Goal: Information Seeking & Learning: Learn about a topic

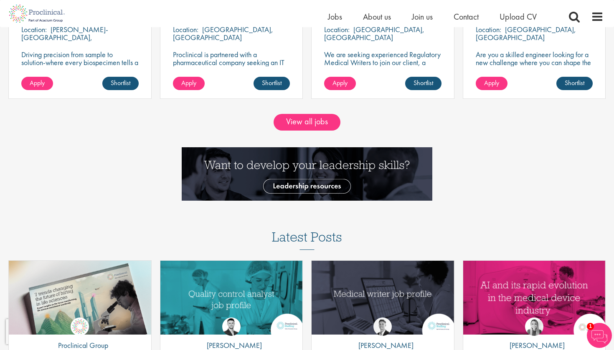
scroll to position [865, 0]
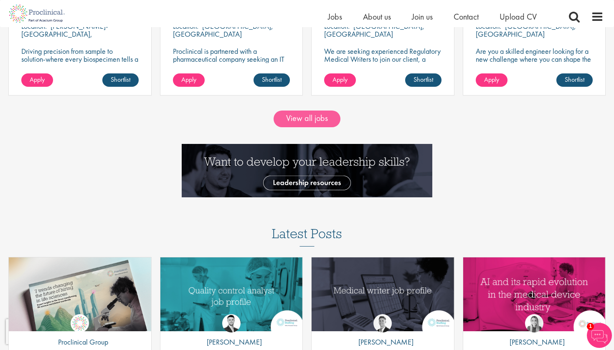
click at [294, 117] on link "View all jobs" at bounding box center [307, 119] width 67 height 17
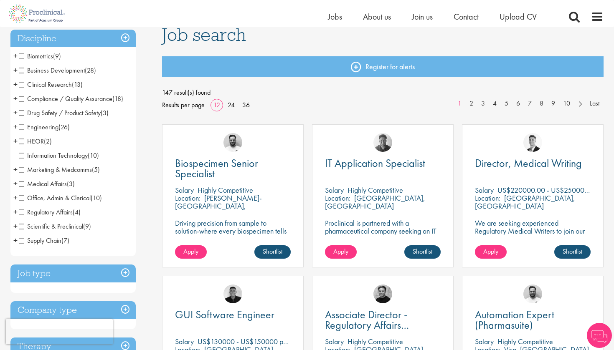
scroll to position [65, 0]
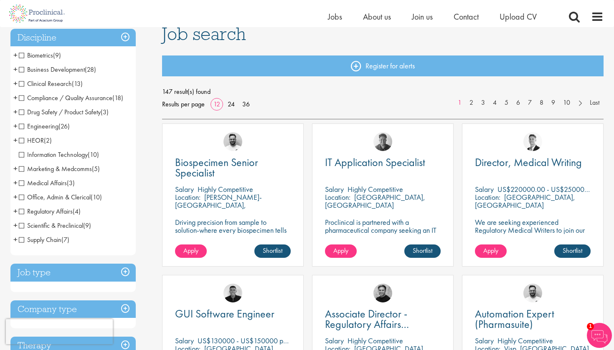
click at [21, 224] on span "Scientific & Preclinical" at bounding box center [51, 225] width 64 height 9
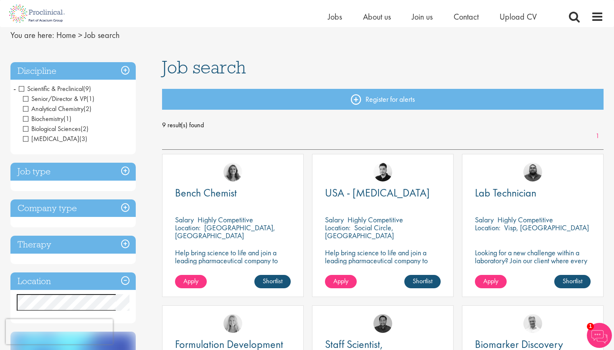
scroll to position [21, 0]
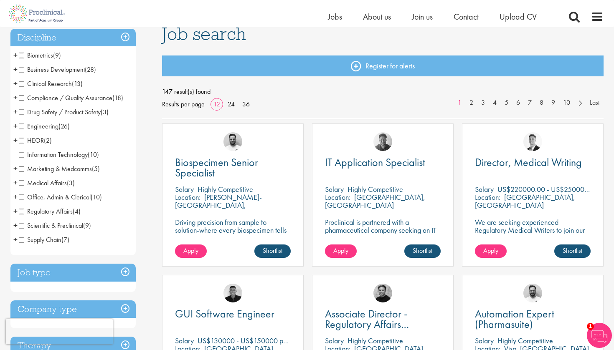
click at [39, 198] on span "Office, Admin & Clerical" at bounding box center [55, 197] width 72 height 9
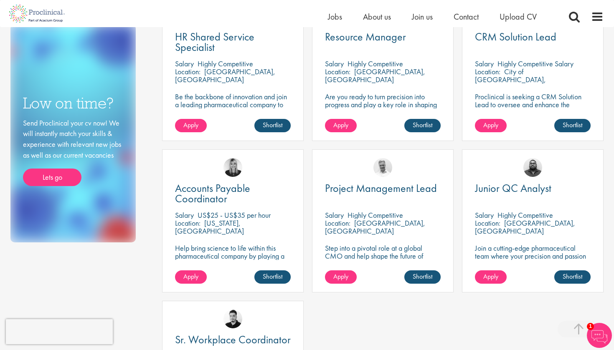
scroll to position [340, 0]
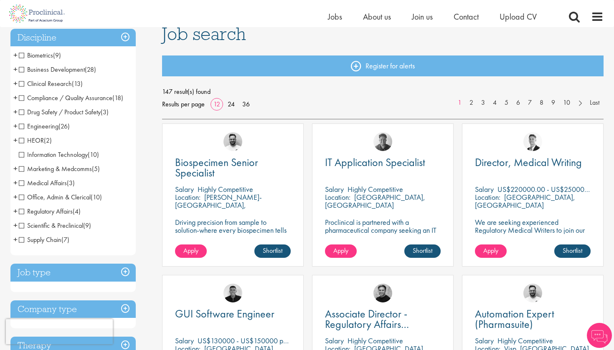
click at [32, 85] on span "Clinical Research" at bounding box center [45, 83] width 53 height 9
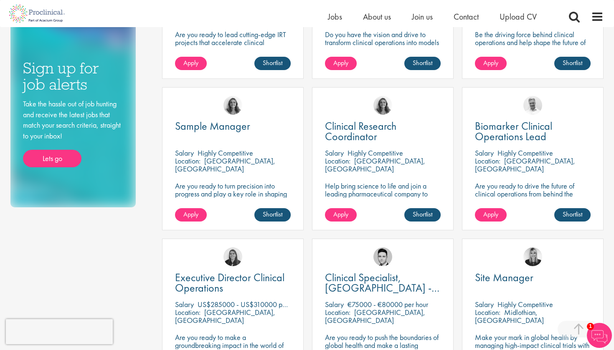
scroll to position [408, 0]
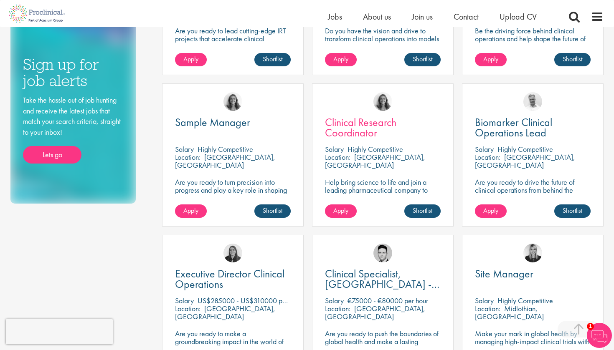
click at [352, 120] on span "Clinical Research Coordinator" at bounding box center [360, 127] width 71 height 25
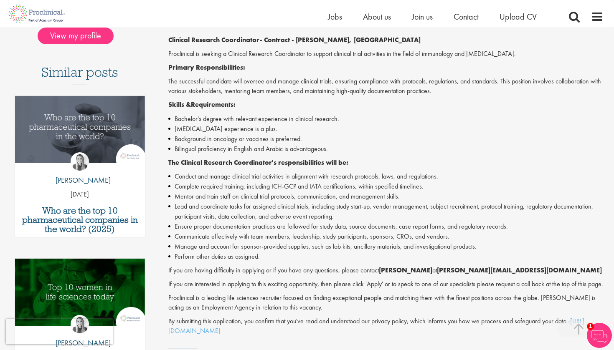
scroll to position [209, 0]
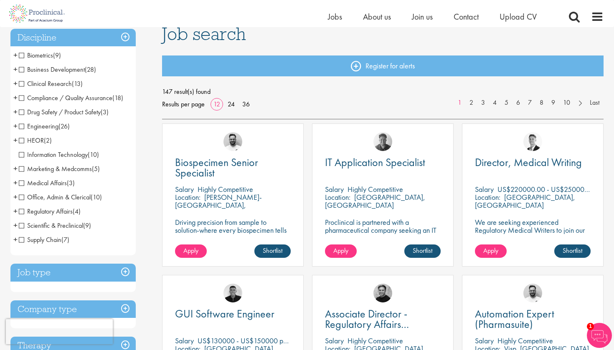
click at [18, 99] on li "Compliance / Quality Assurance (18) - + Senior/Director & VP (2) Good Manufactu…" at bounding box center [72, 98] width 125 height 14
click at [24, 99] on span "Compliance / Quality Assurance" at bounding box center [66, 98] width 94 height 9
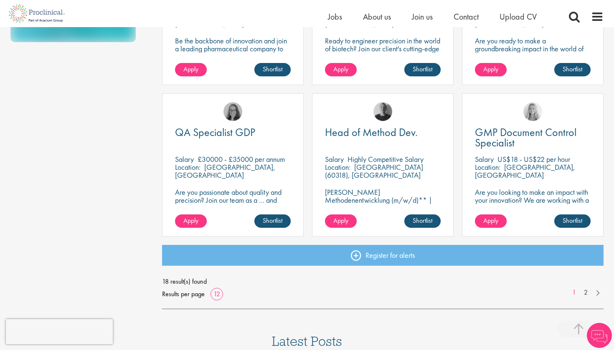
scroll to position [550, 0]
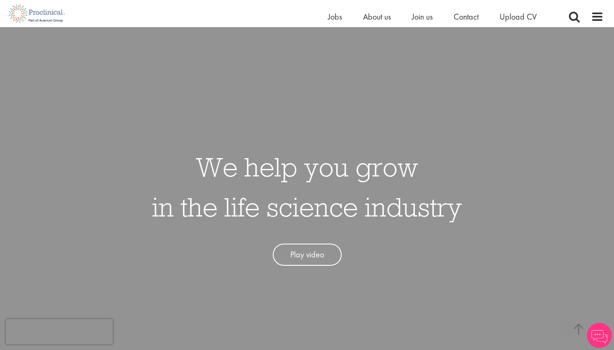
scroll to position [865, 0]
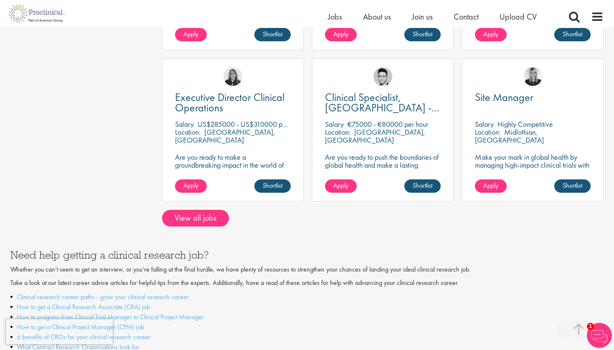
scroll to position [689, 0]
